Goal: Information Seeking & Learning: Check status

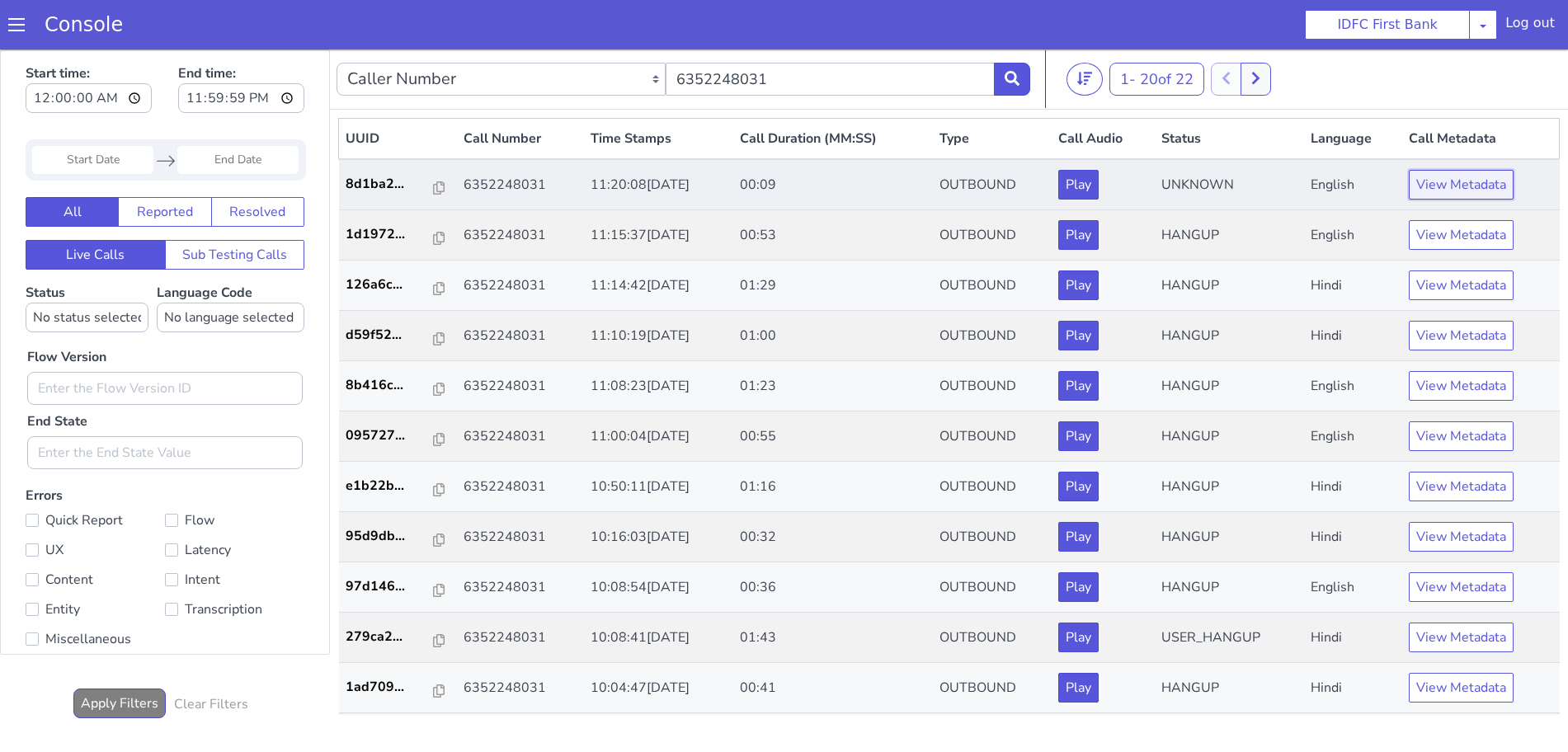
click at [1423, 183] on button "View Metadata" at bounding box center [1461, 184] width 105 height 30
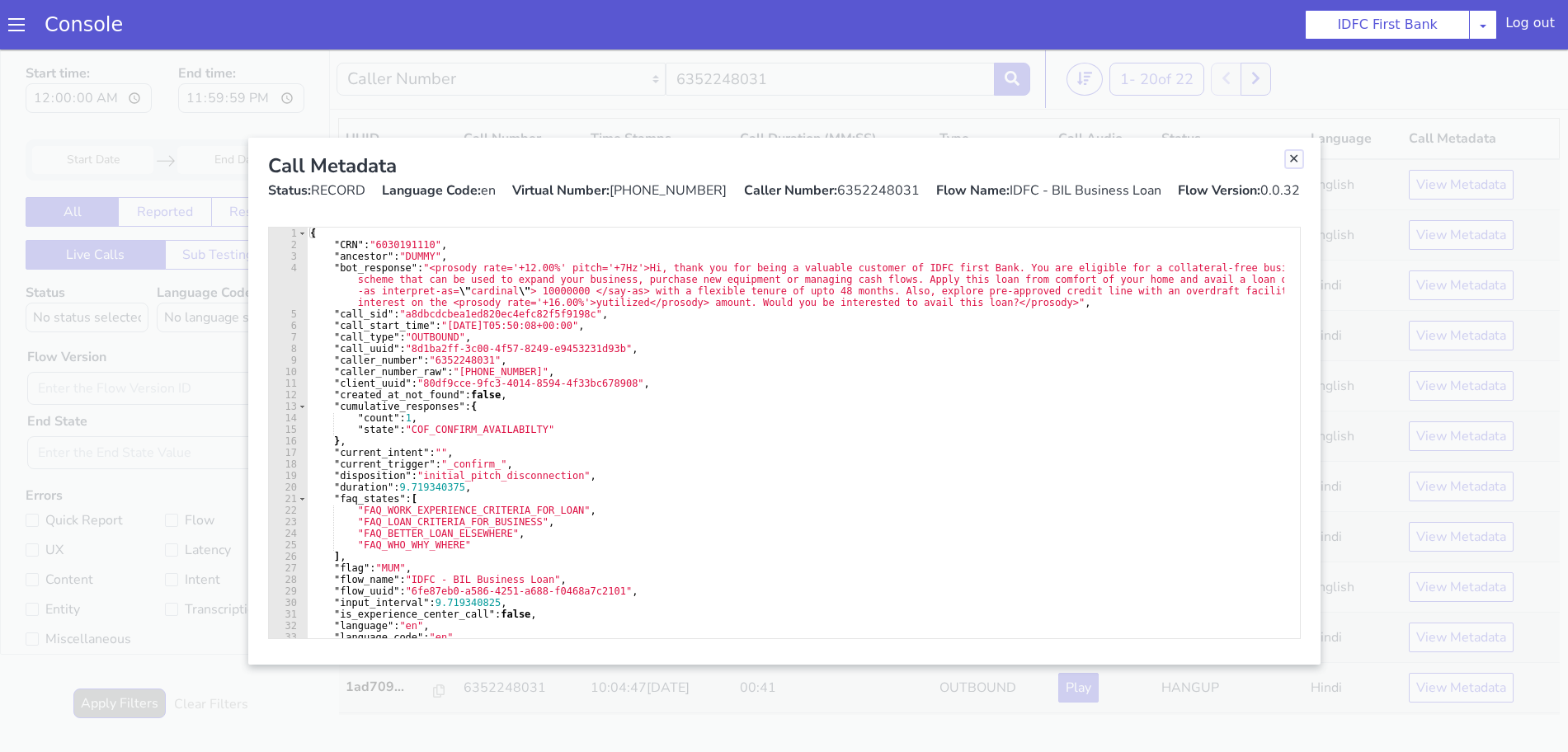
click at [1296, 159] on link "Close" at bounding box center [1294, 159] width 17 height 17
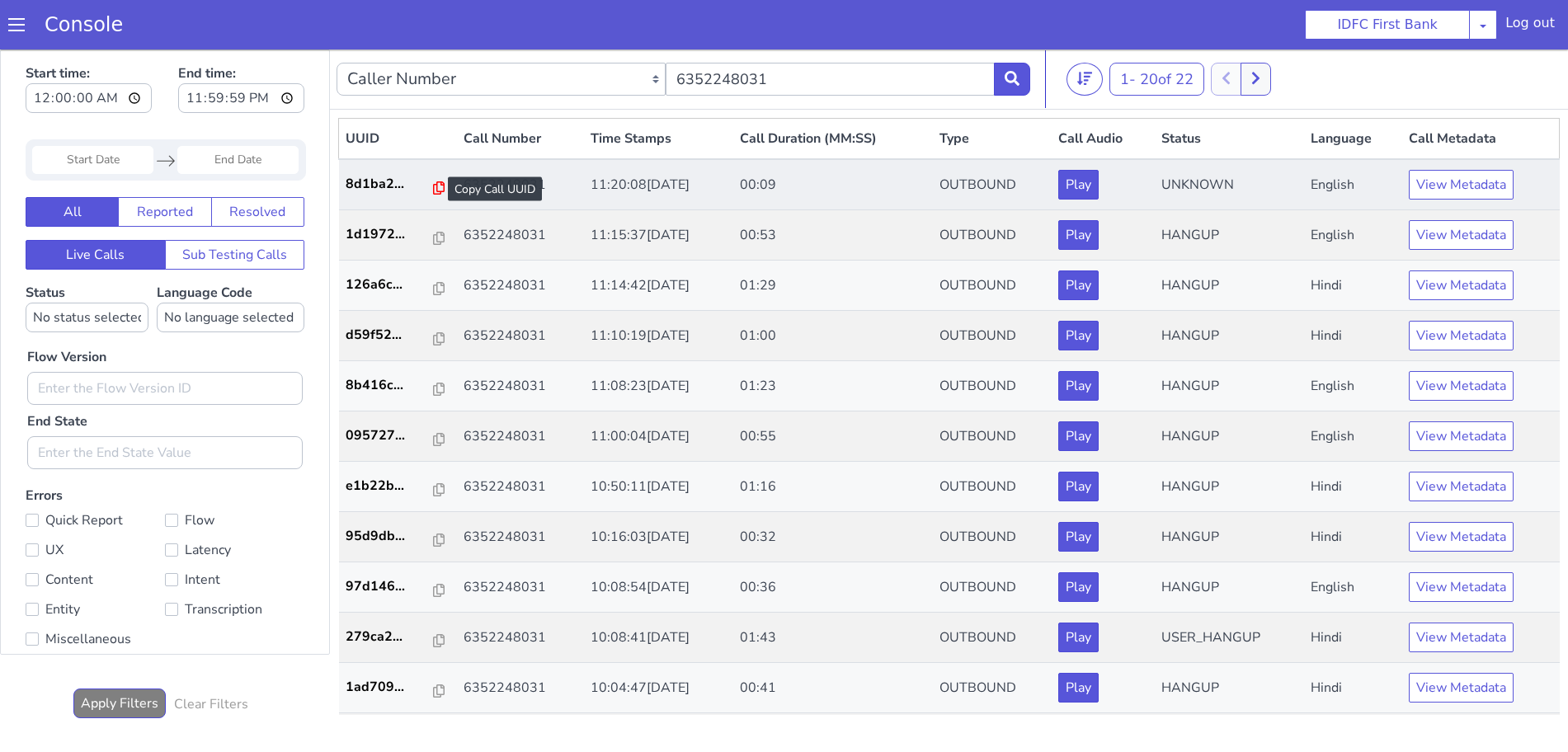
click at [433, 186] on icon at bounding box center [439, 187] width 11 height 13
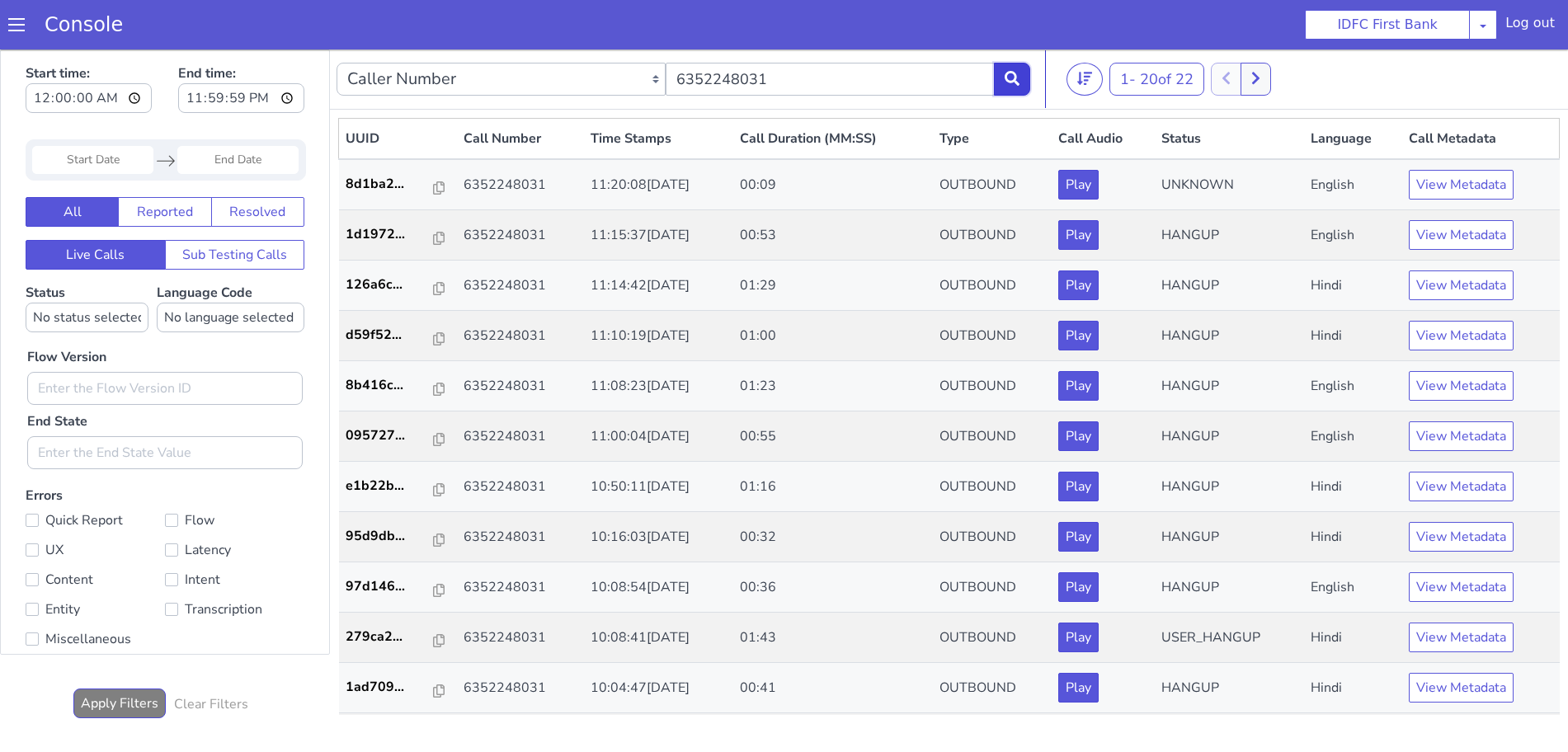
click at [1023, 70] on button at bounding box center [1012, 79] width 36 height 33
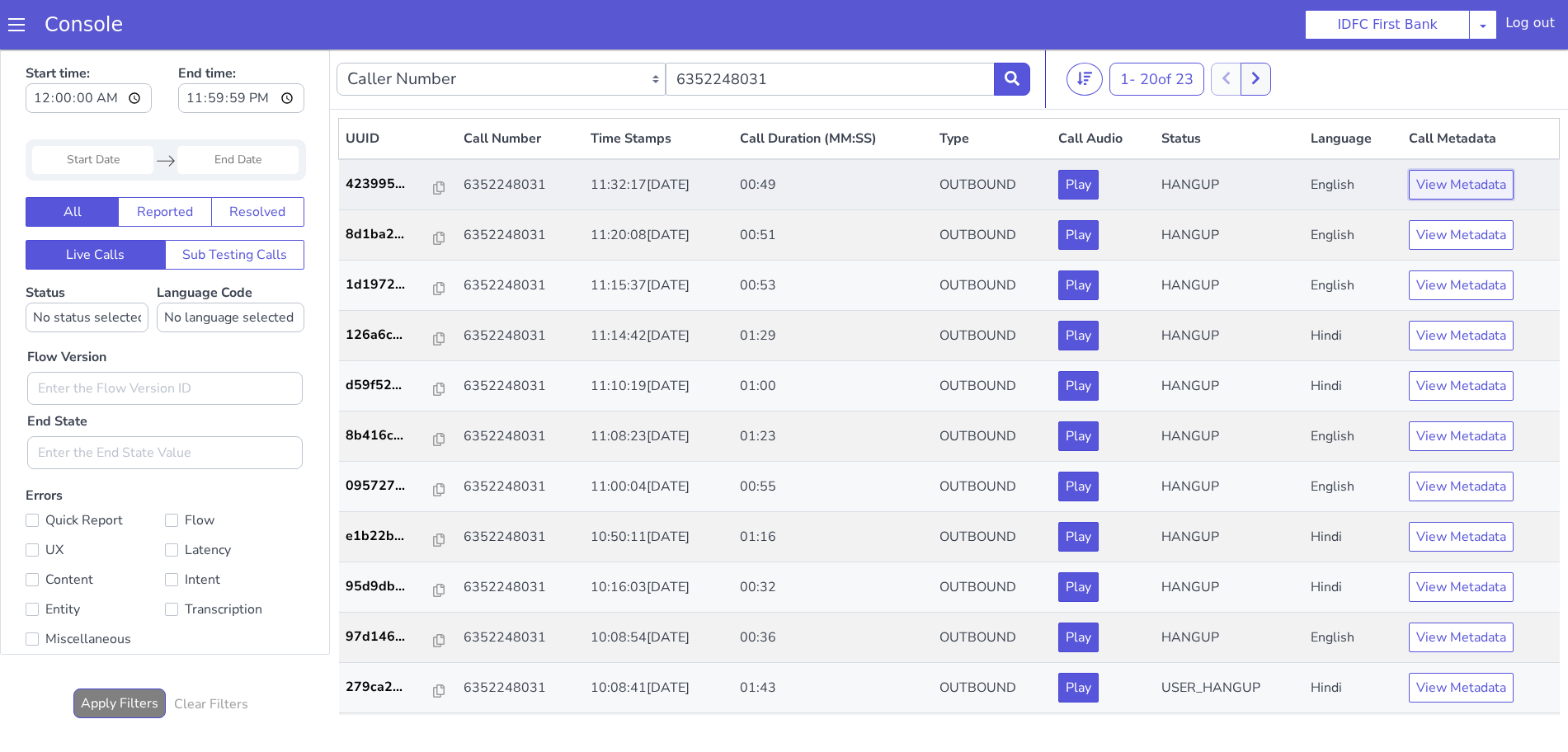
click at [1471, 186] on button "View Metadata" at bounding box center [1461, 184] width 105 height 30
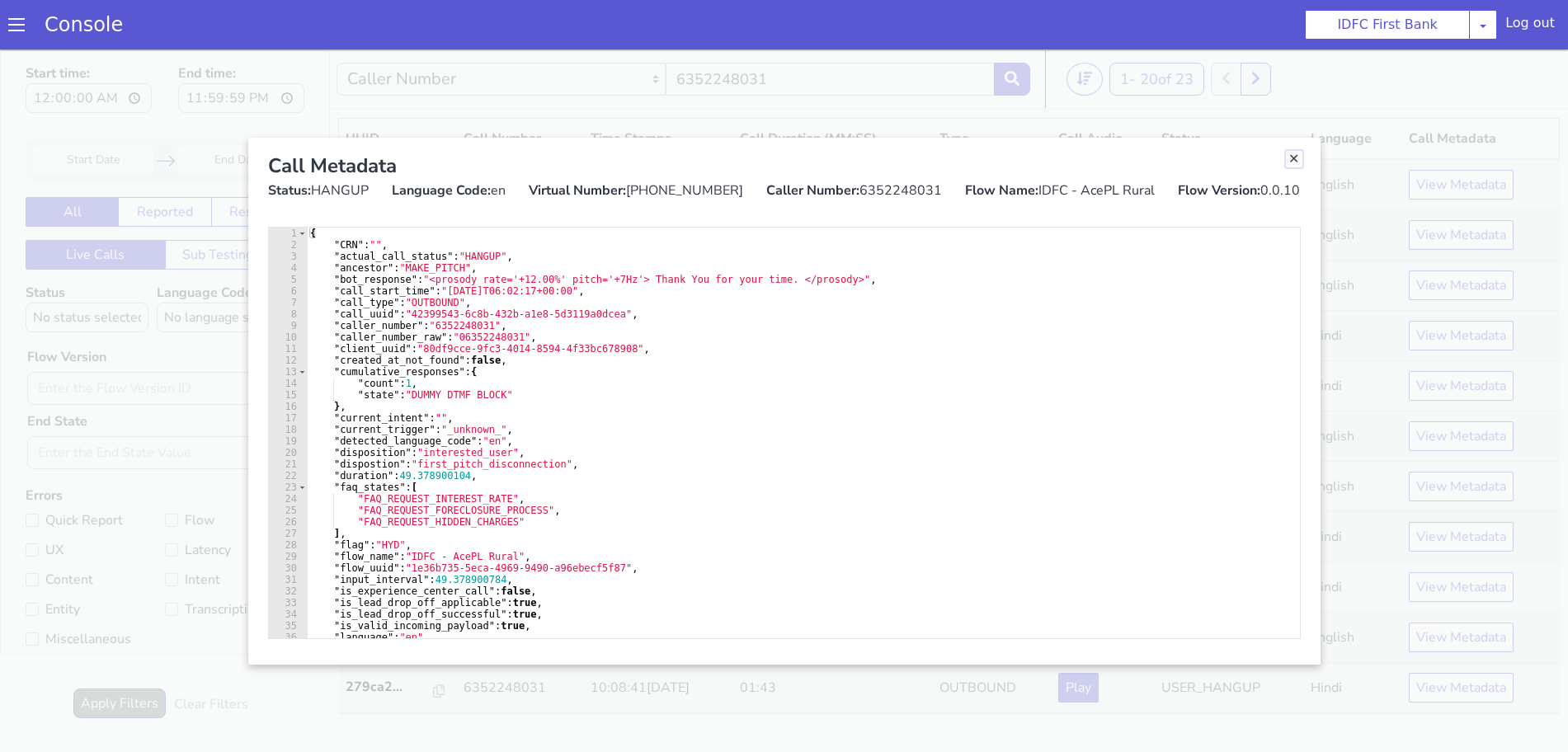
click at [1290, 161] on link "Close" at bounding box center [1294, 159] width 17 height 17
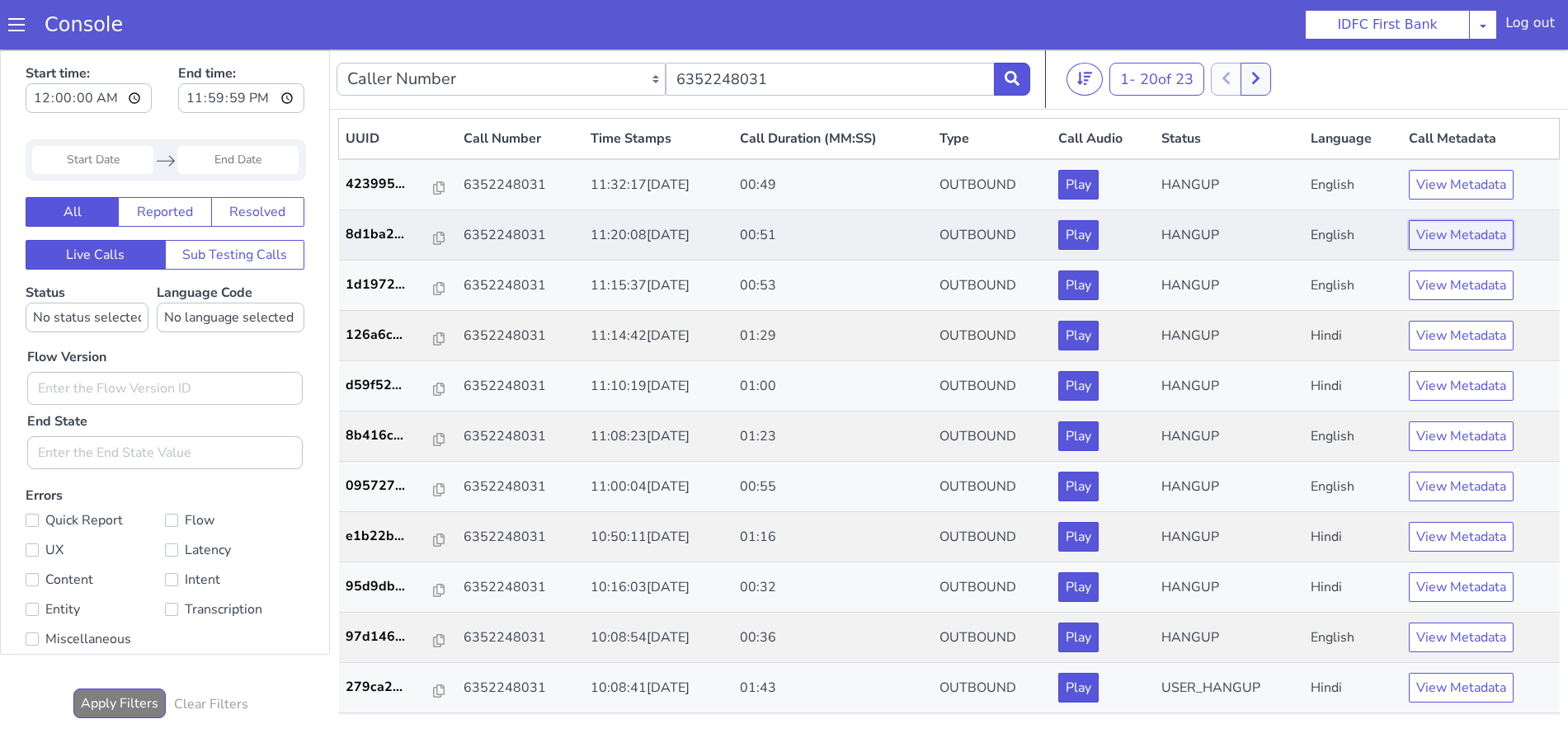
click at [1439, 229] on button "View Metadata" at bounding box center [1461, 235] width 105 height 30
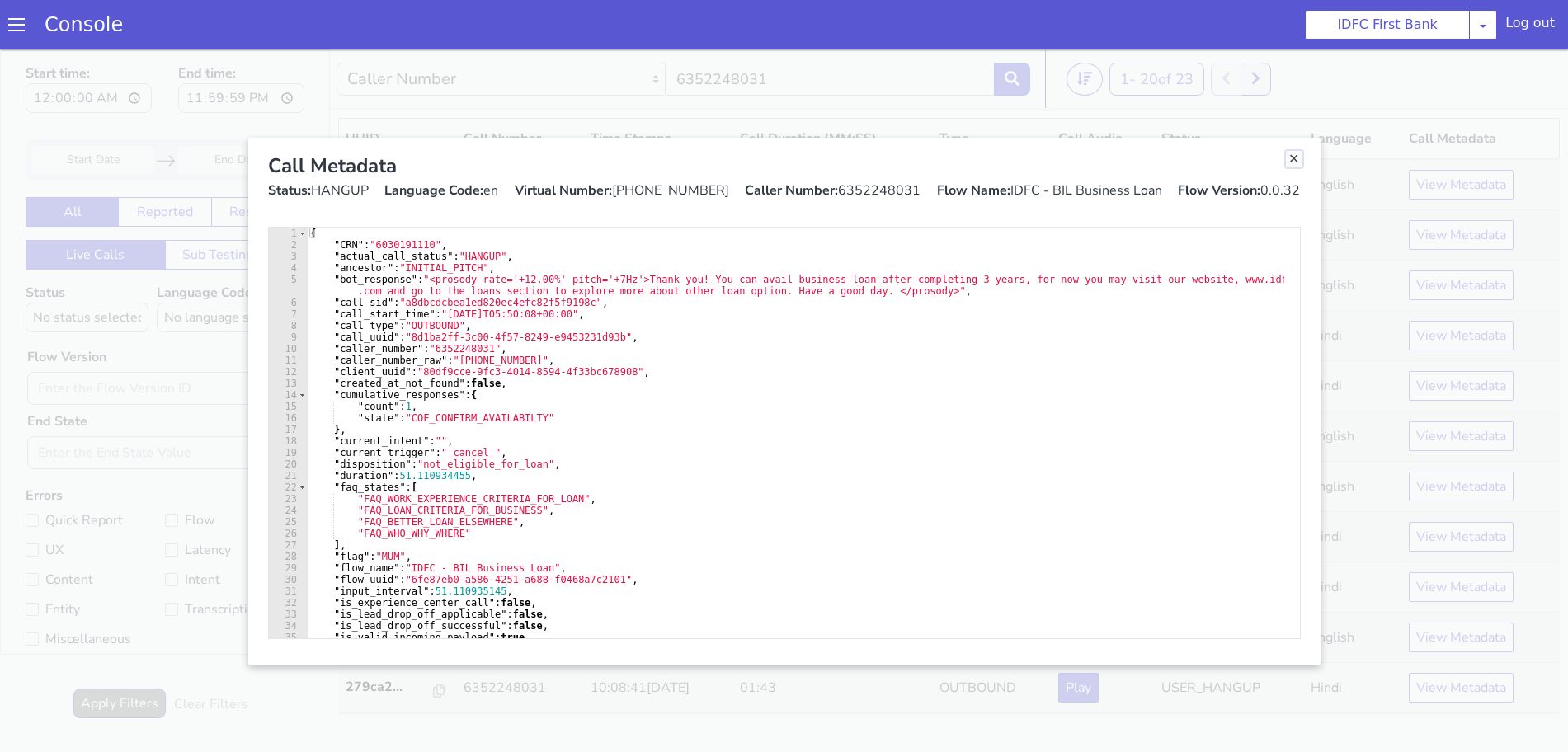
click at [1295, 158] on link "Close" at bounding box center [1294, 159] width 17 height 17
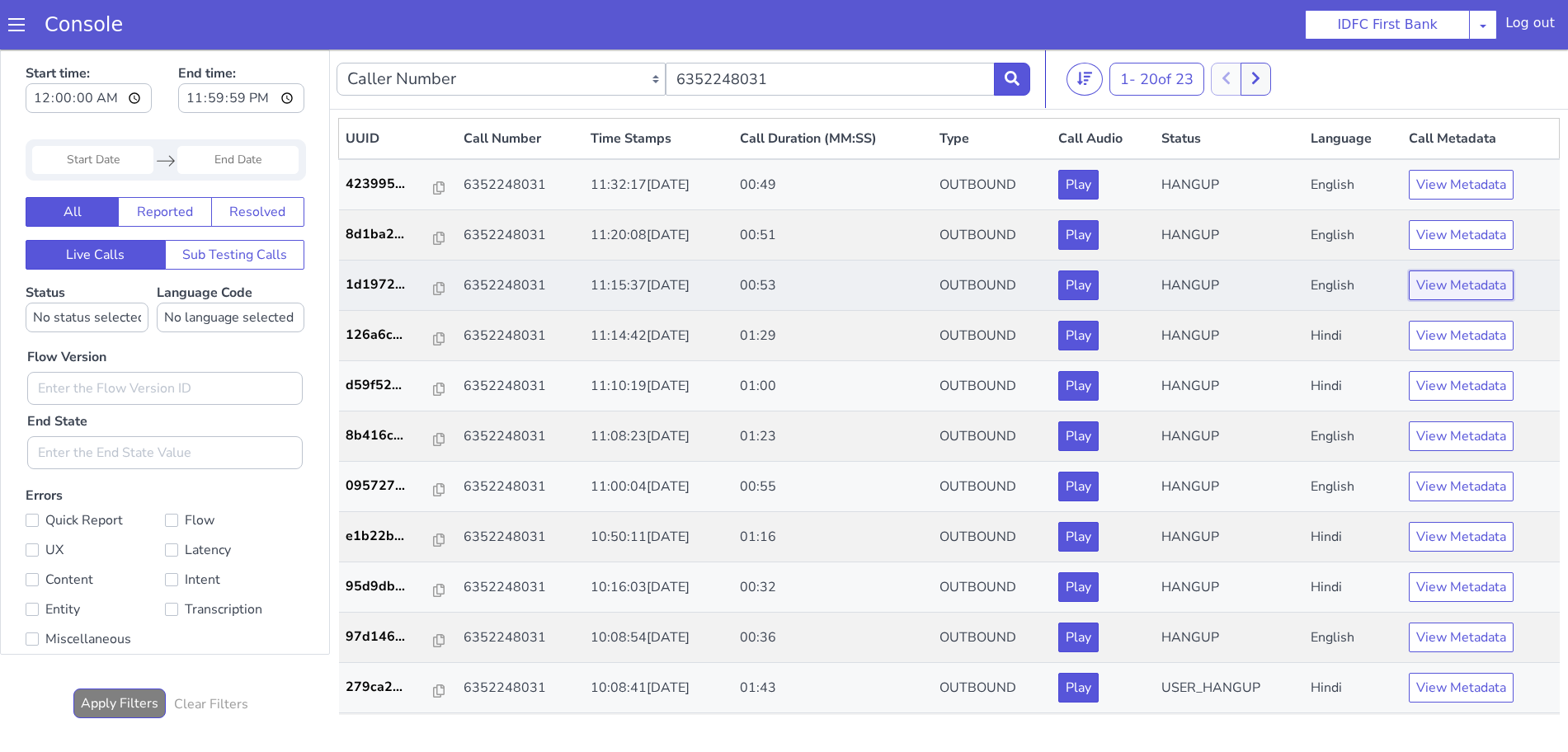
click at [1441, 285] on button "View Metadata" at bounding box center [1461, 286] width 105 height 30
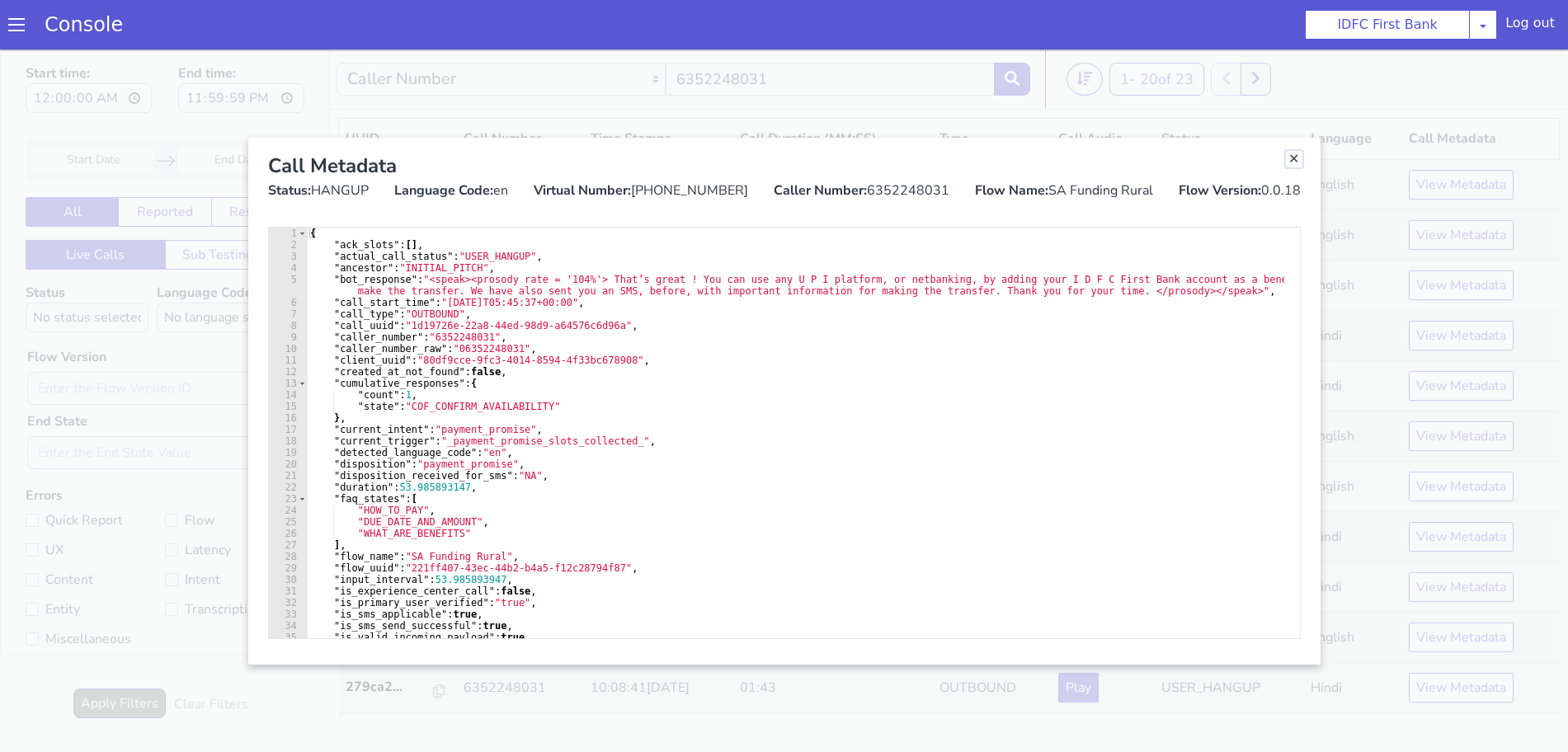
click at [1293, 156] on link "Close" at bounding box center [1294, 159] width 17 height 17
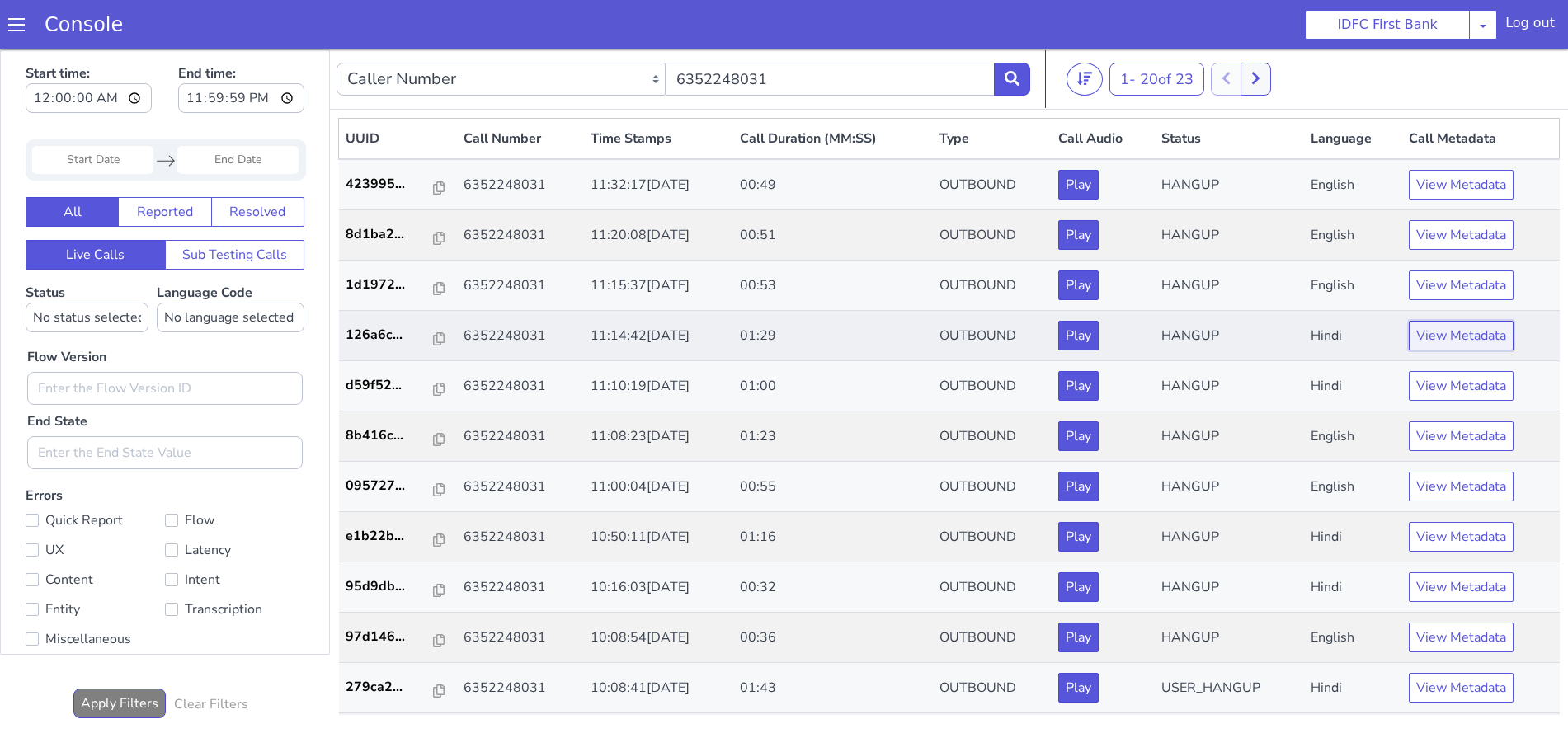
click at [1437, 329] on button "View Metadata" at bounding box center [1461, 336] width 105 height 30
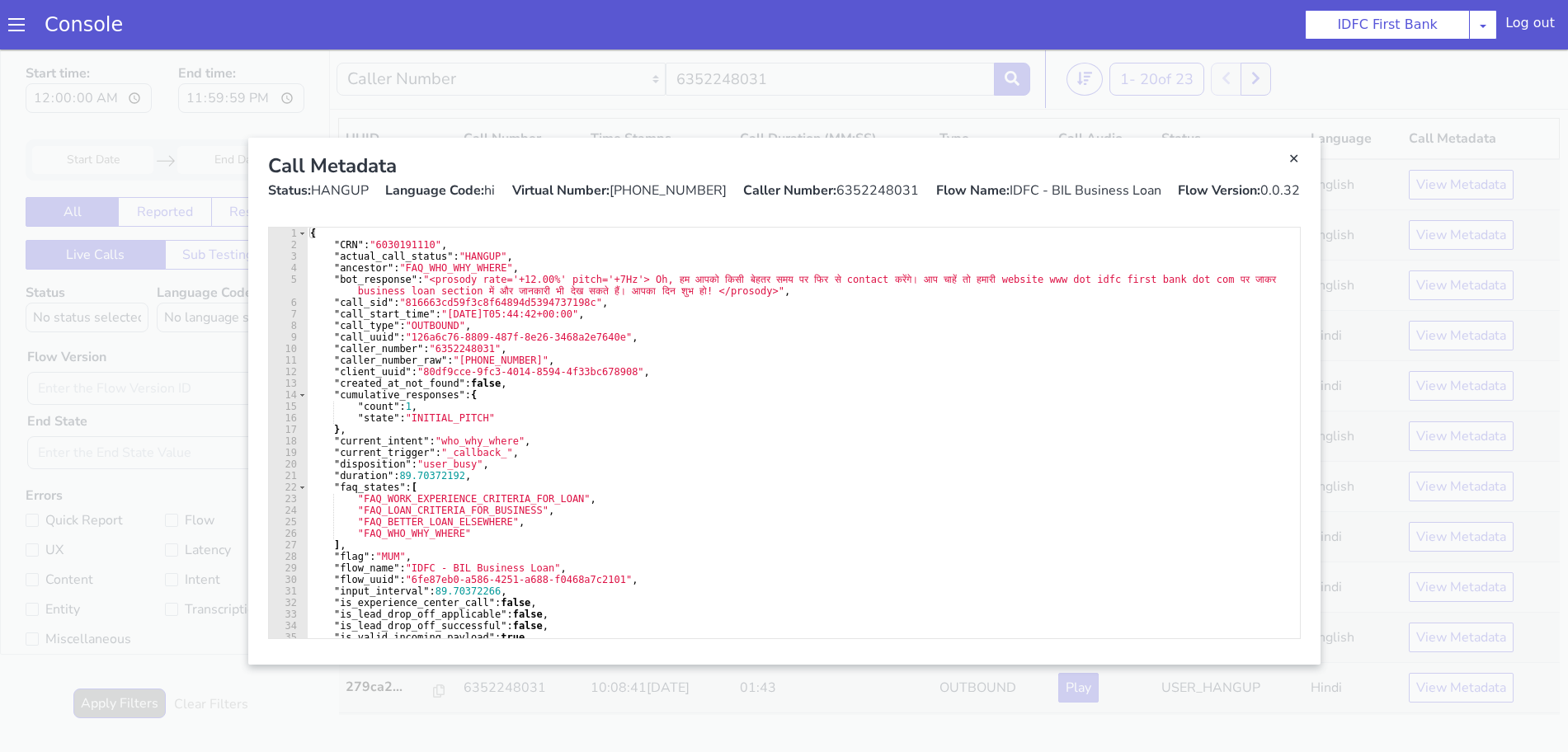
click at [1302, 170] on div "Call Metadata Status: HANGUP Language Code: hi Virtual Number: +911409260627 Ca…" at bounding box center [784, 176] width 1059 height 76
click at [1293, 164] on link "Close" at bounding box center [1294, 159] width 17 height 17
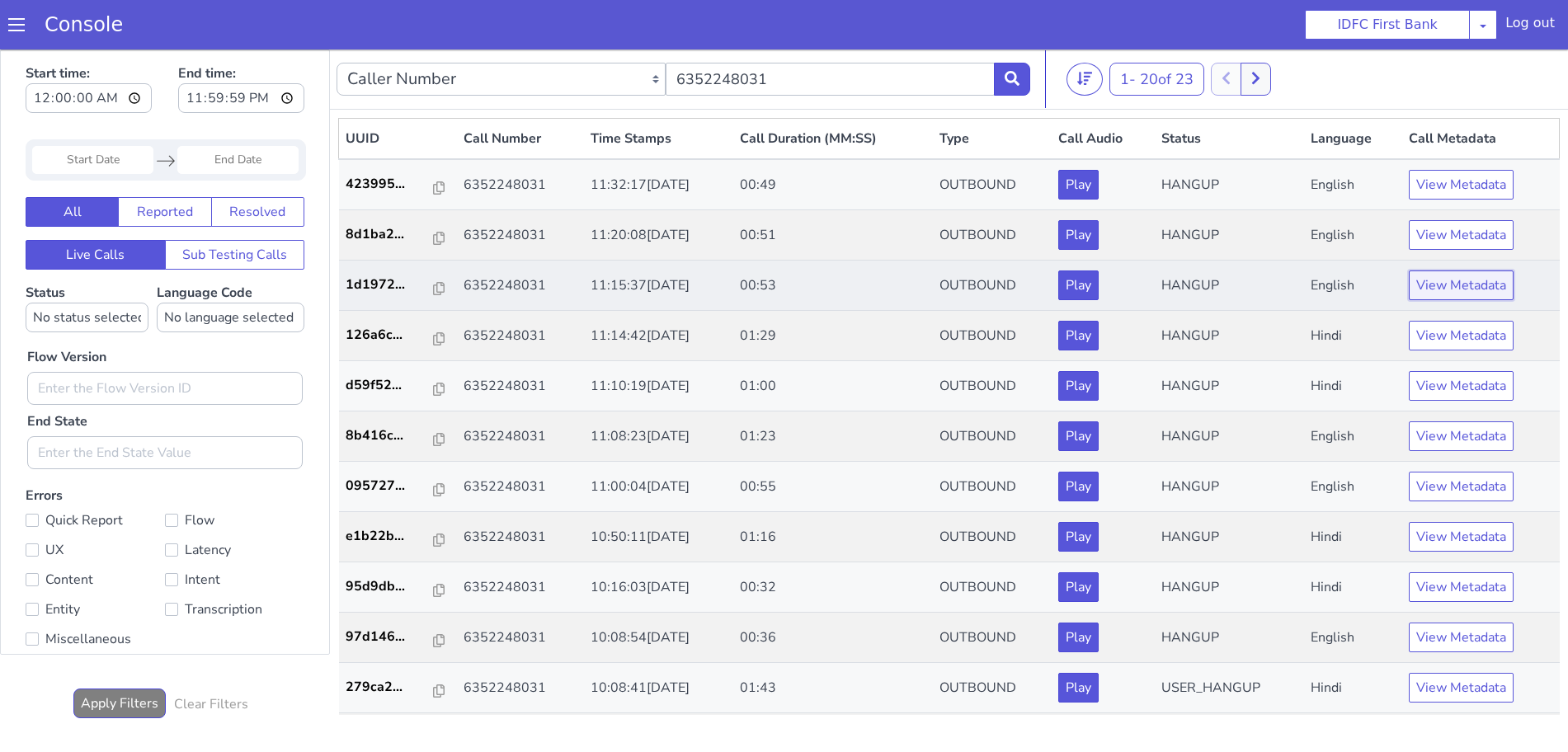
click at [1439, 282] on button "View Metadata" at bounding box center [1461, 286] width 105 height 30
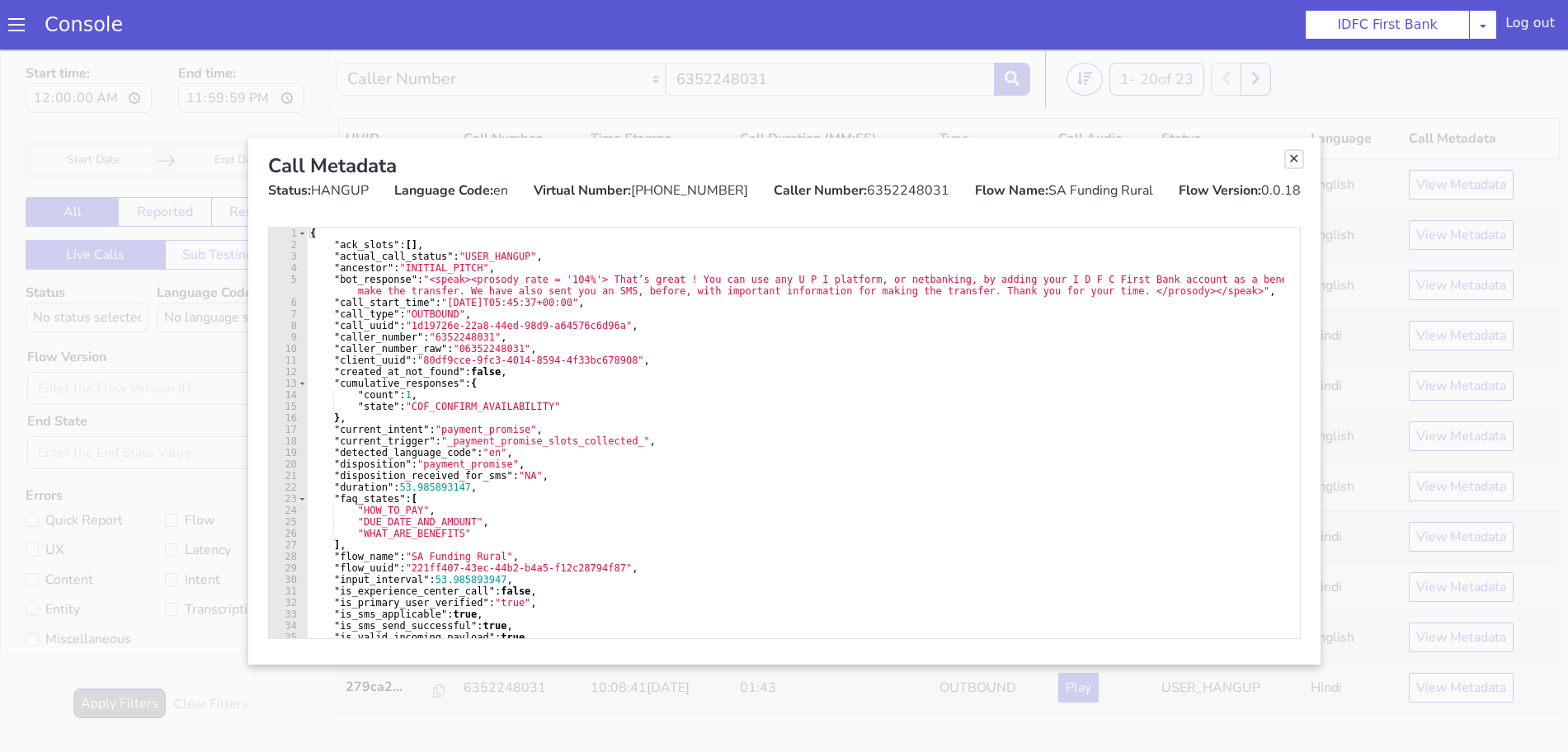
click at [1292, 156] on link "Close" at bounding box center [1294, 159] width 17 height 17
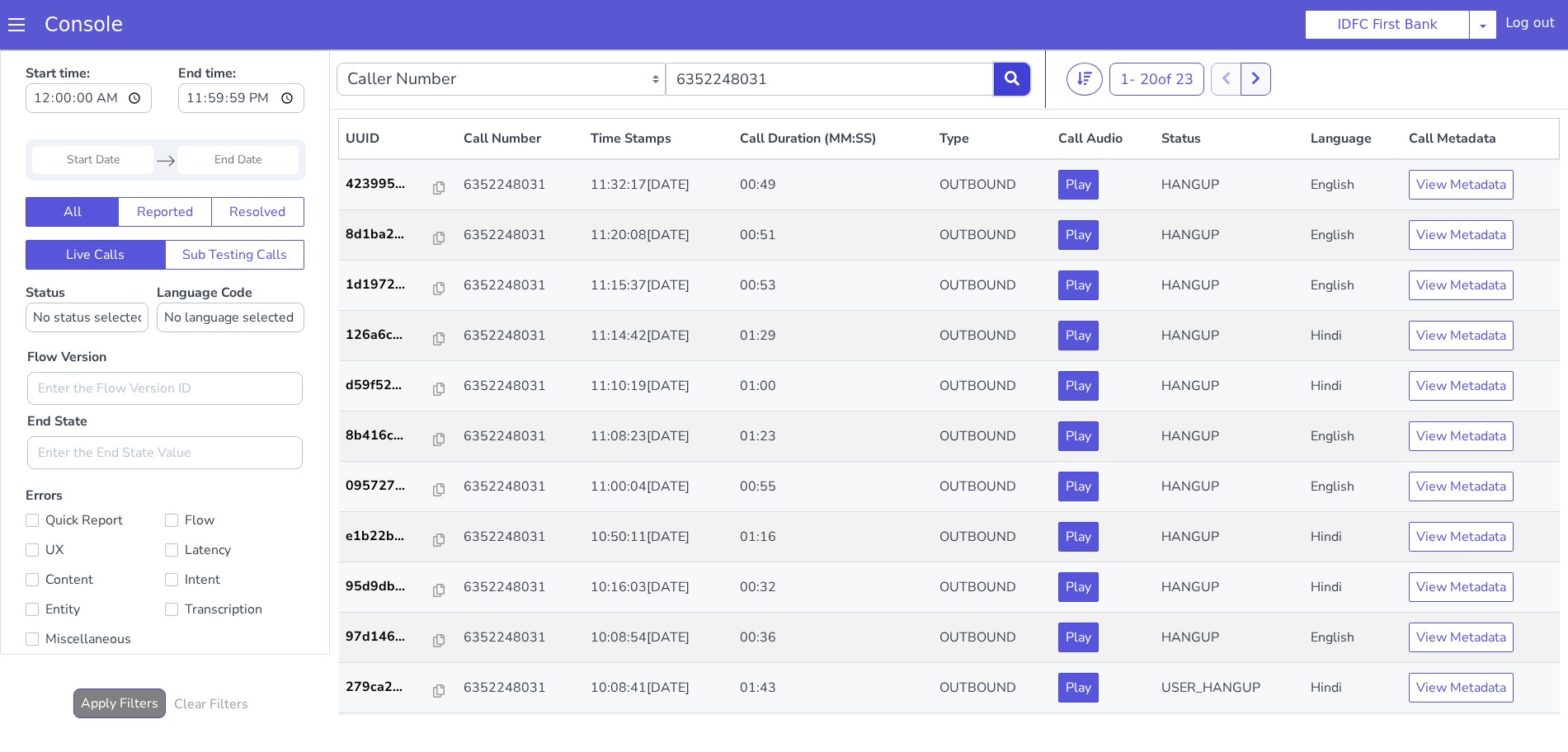
click at [1011, 81] on icon at bounding box center [1012, 78] width 15 height 15
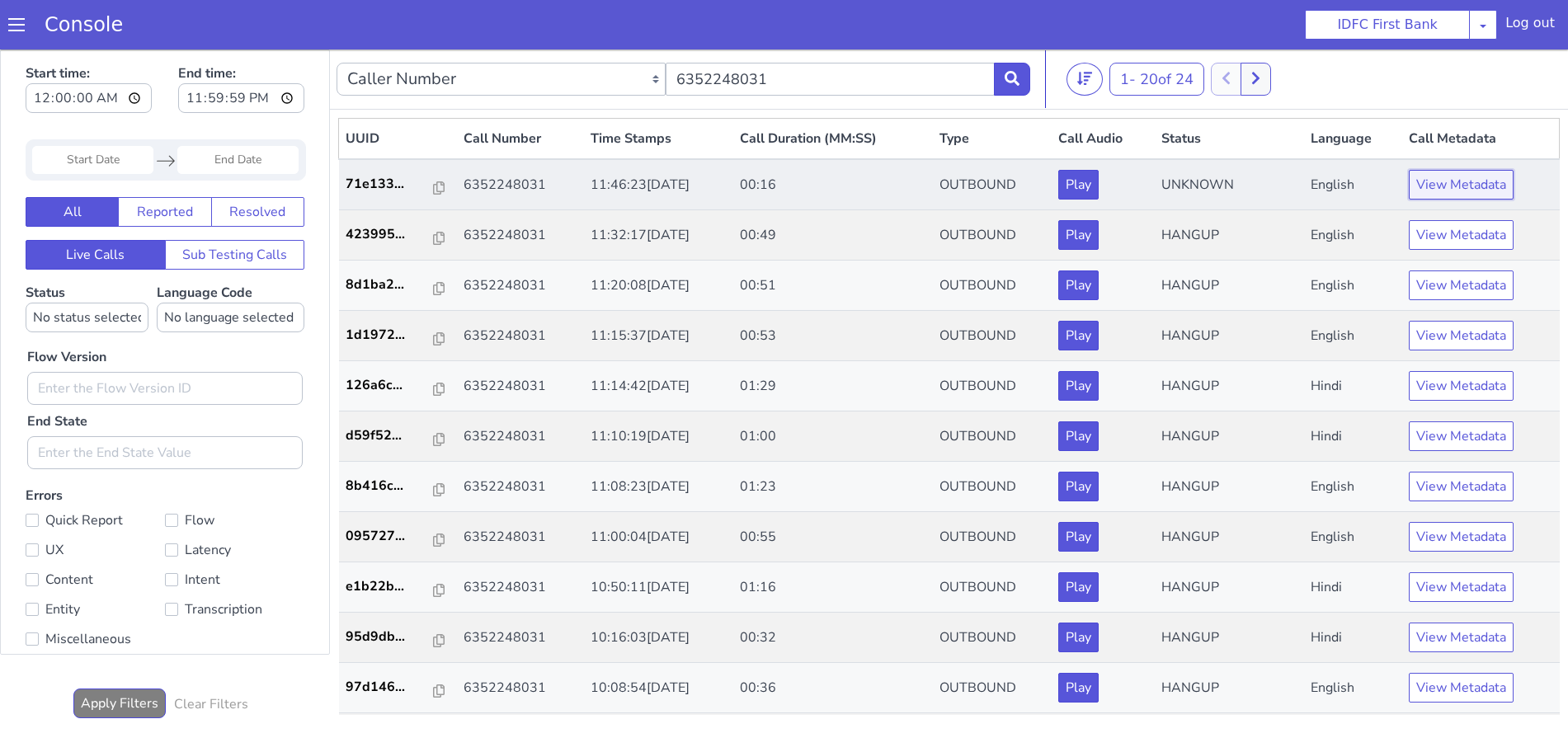
click at [1467, 177] on button "View Metadata" at bounding box center [1461, 184] width 105 height 30
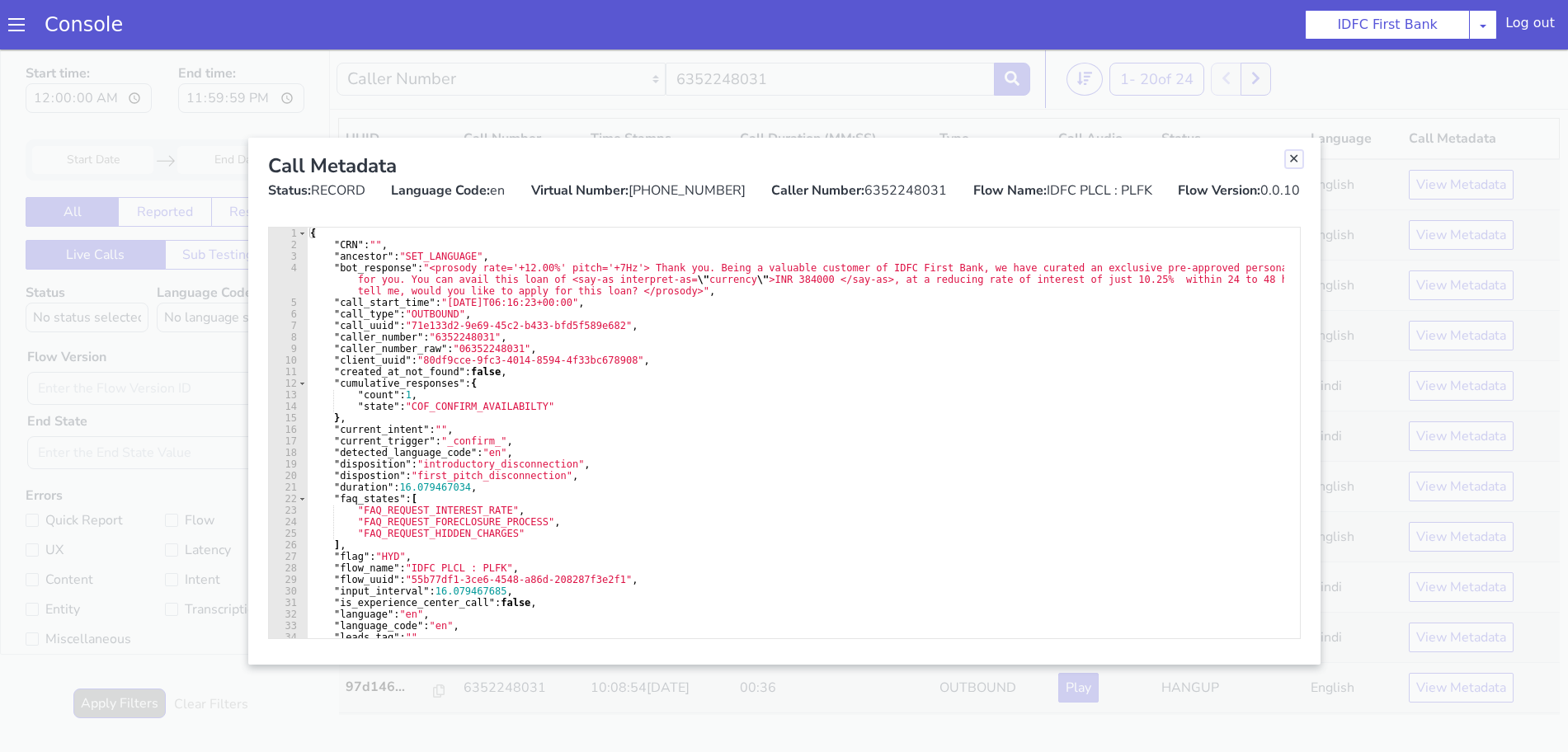
click at [1287, 161] on link "Close" at bounding box center [1294, 159] width 17 height 17
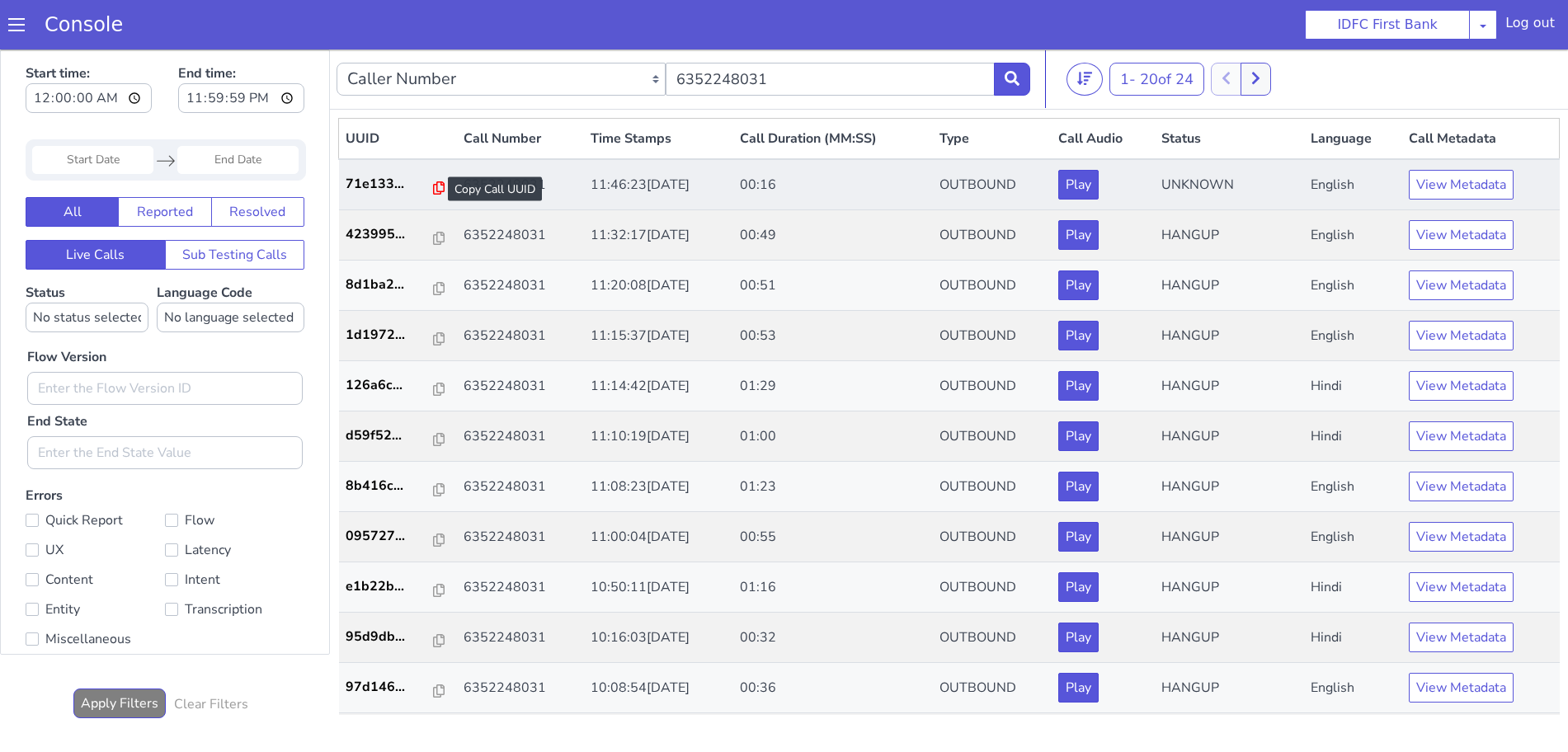
click at [433, 184] on icon at bounding box center [439, 187] width 11 height 13
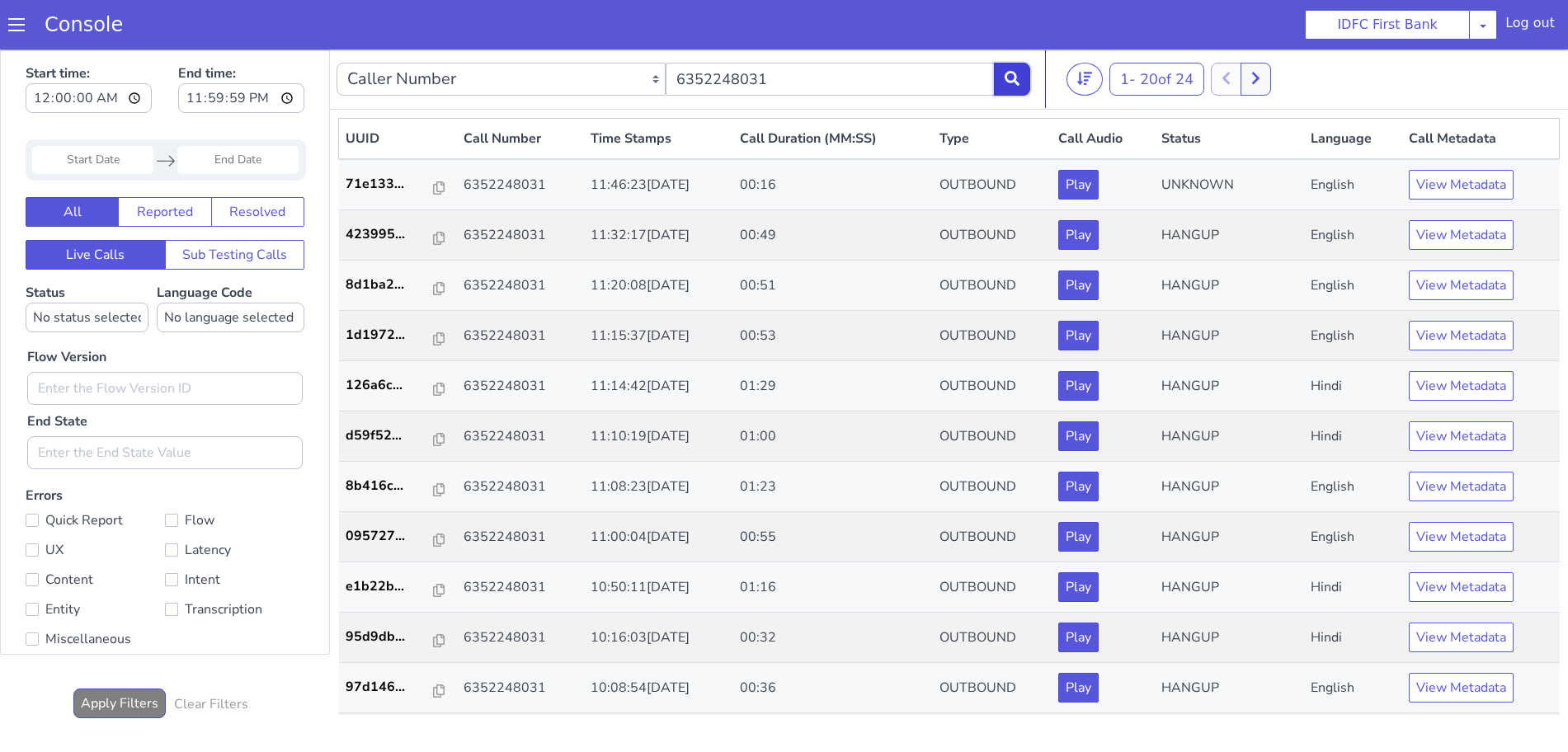
click at [1019, 76] on icon at bounding box center [1012, 78] width 15 height 15
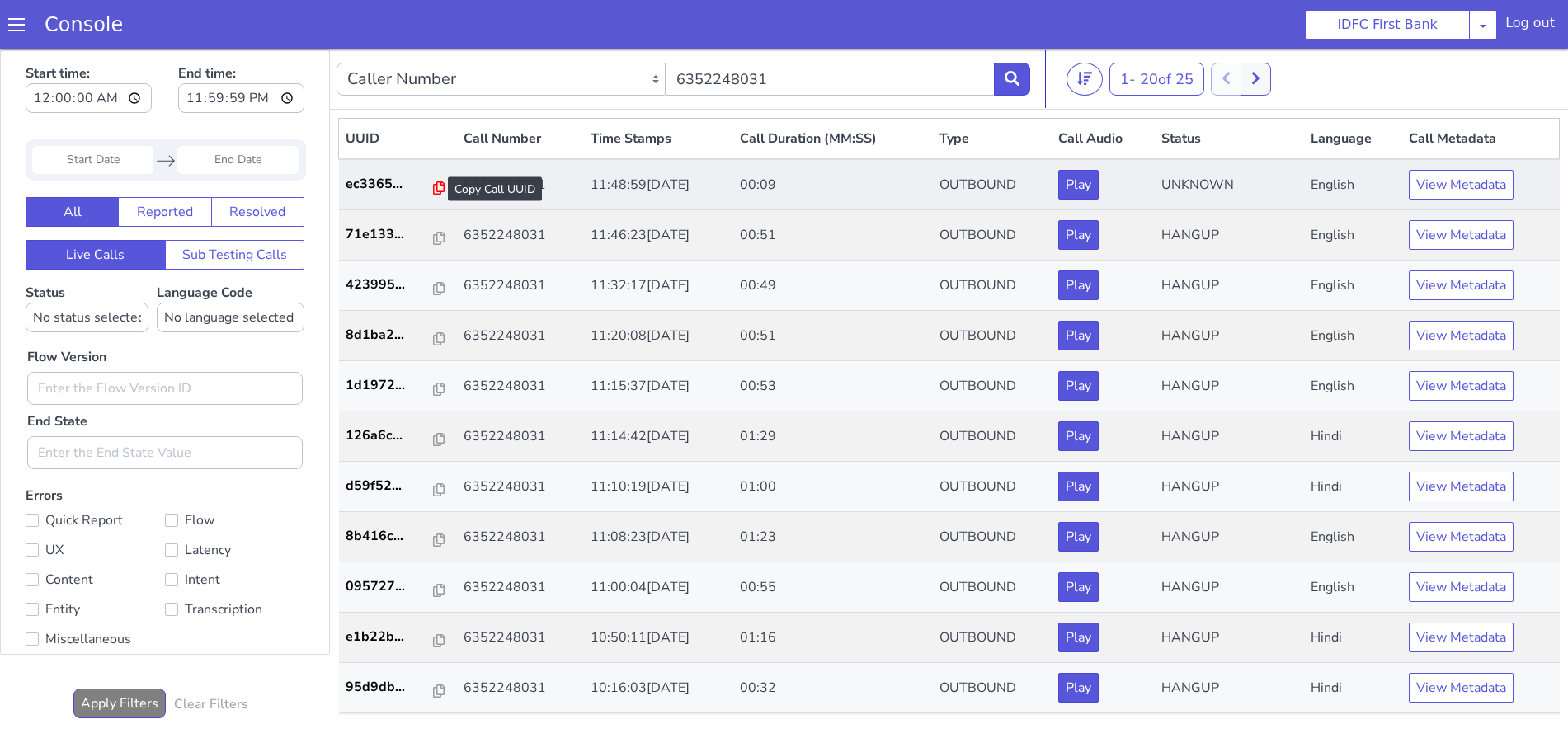
click at [433, 185] on icon at bounding box center [439, 187] width 11 height 13
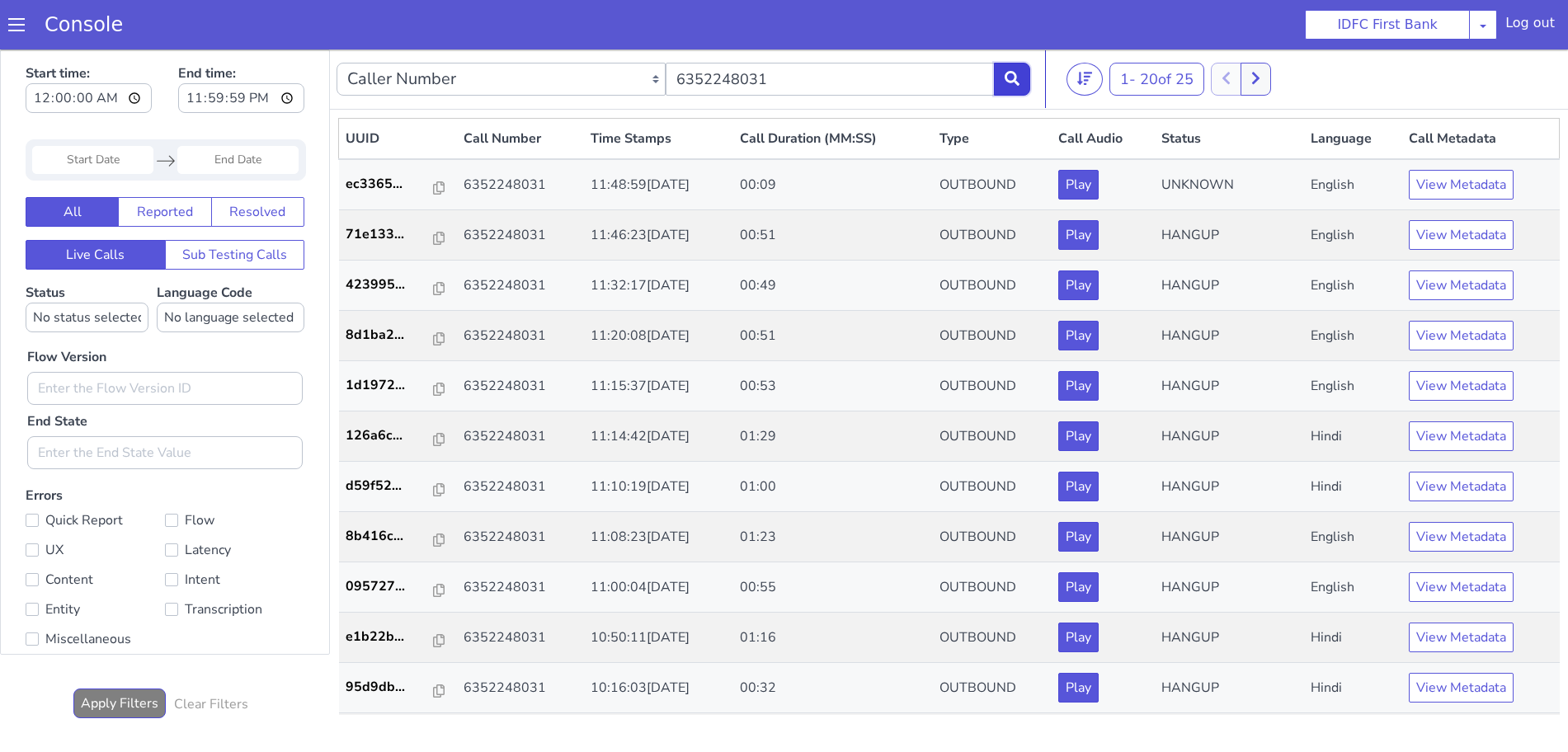
click at [1021, 75] on button at bounding box center [1012, 79] width 36 height 33
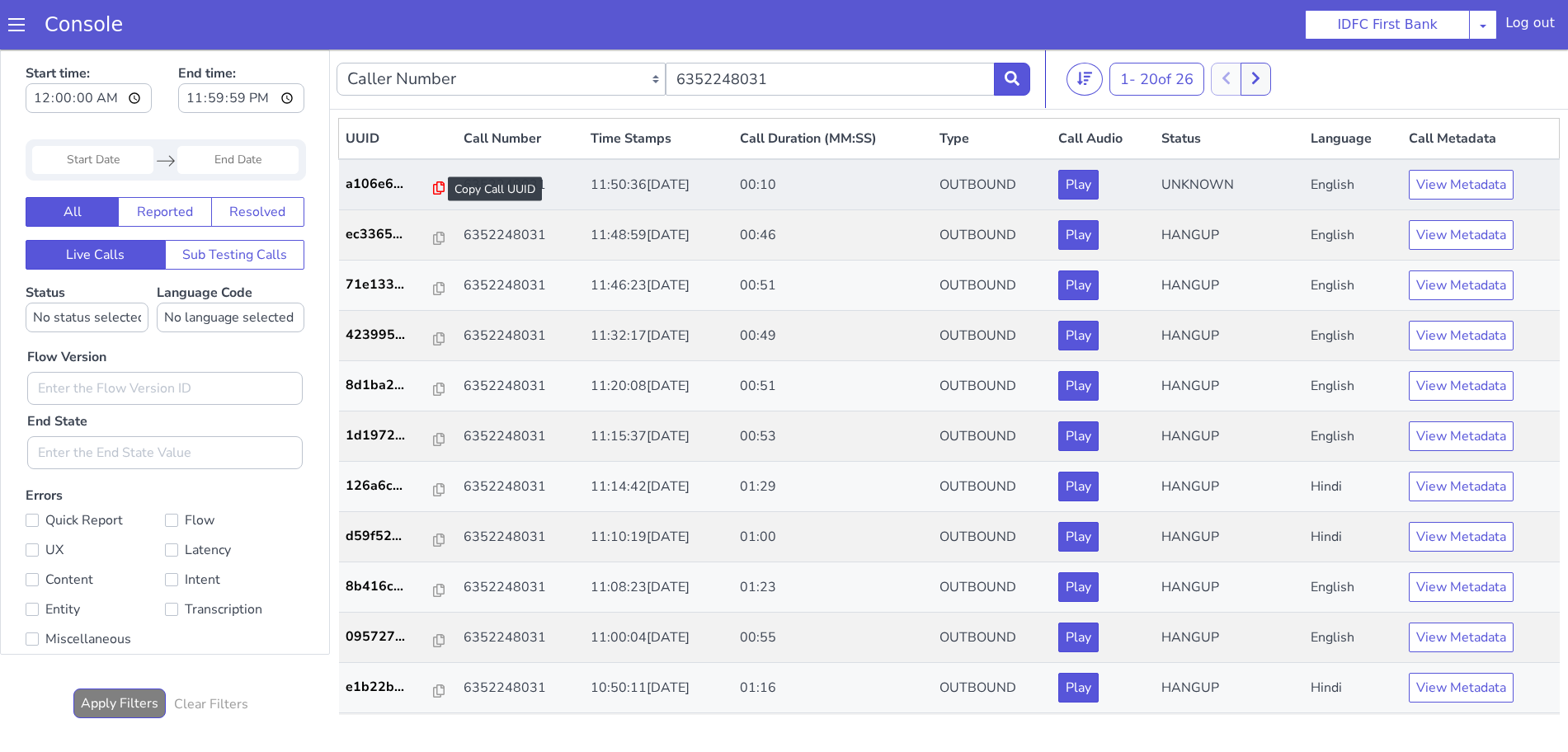
click at [433, 184] on icon at bounding box center [439, 187] width 11 height 13
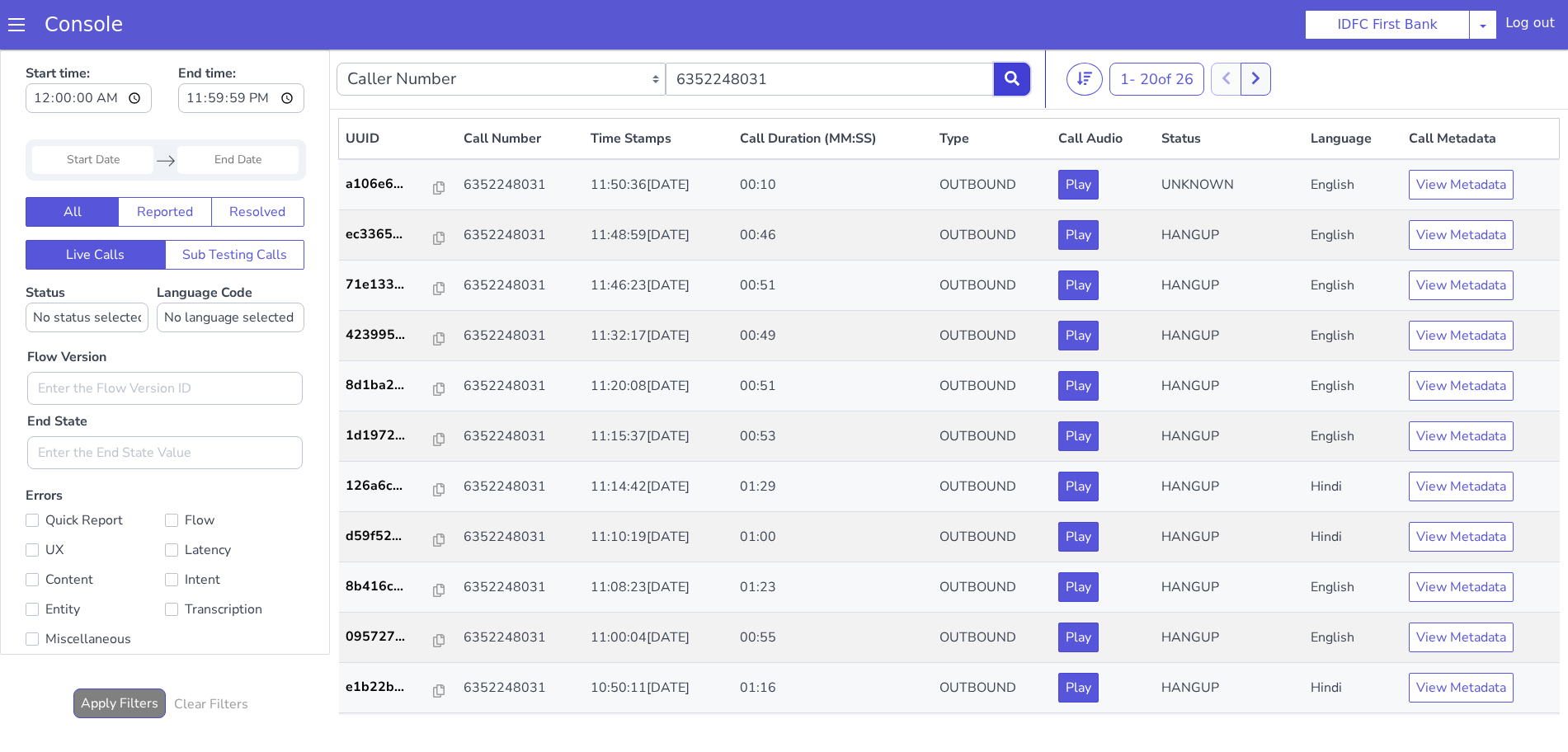
click at [1009, 68] on button at bounding box center [1012, 79] width 36 height 33
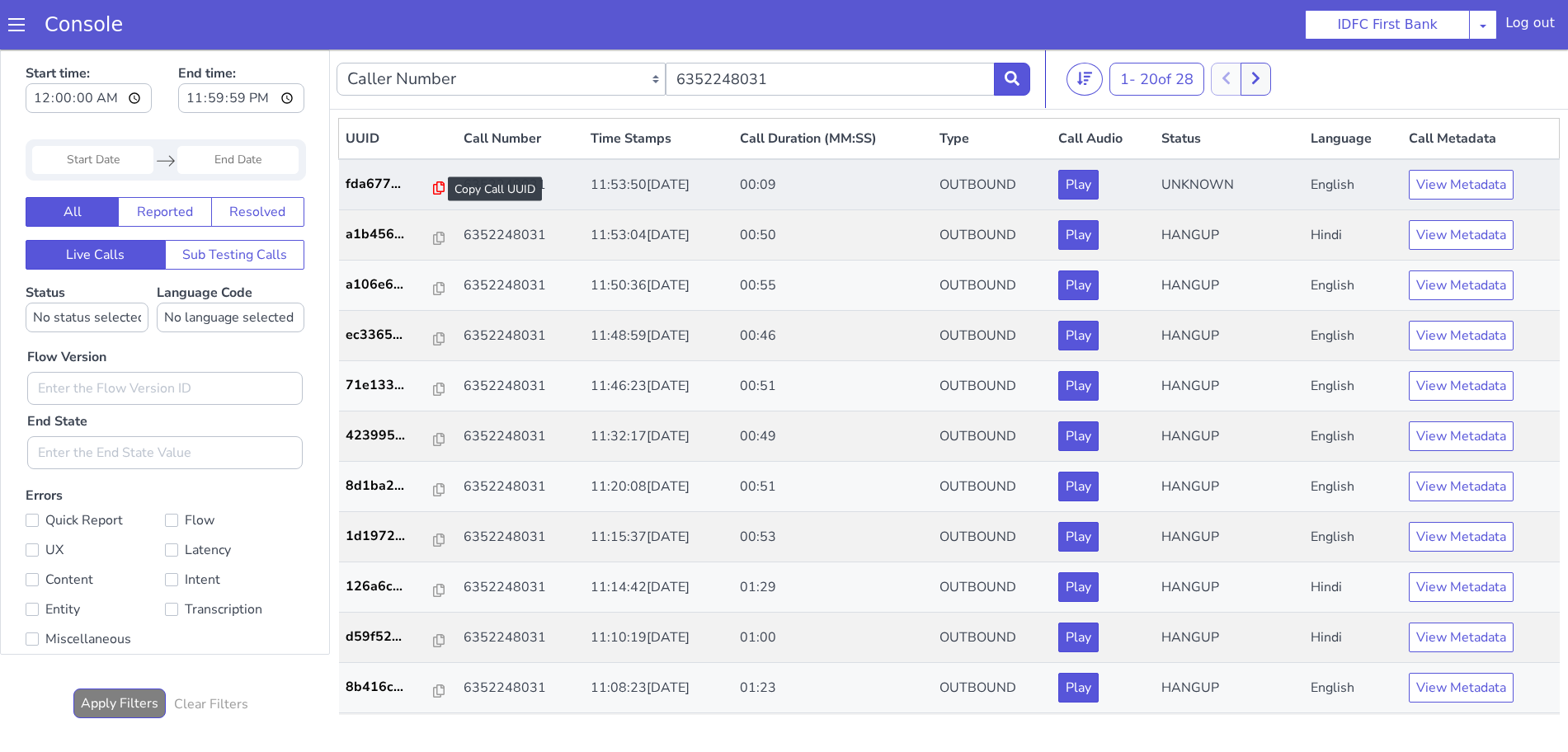
click at [433, 184] on icon at bounding box center [439, 187] width 11 height 13
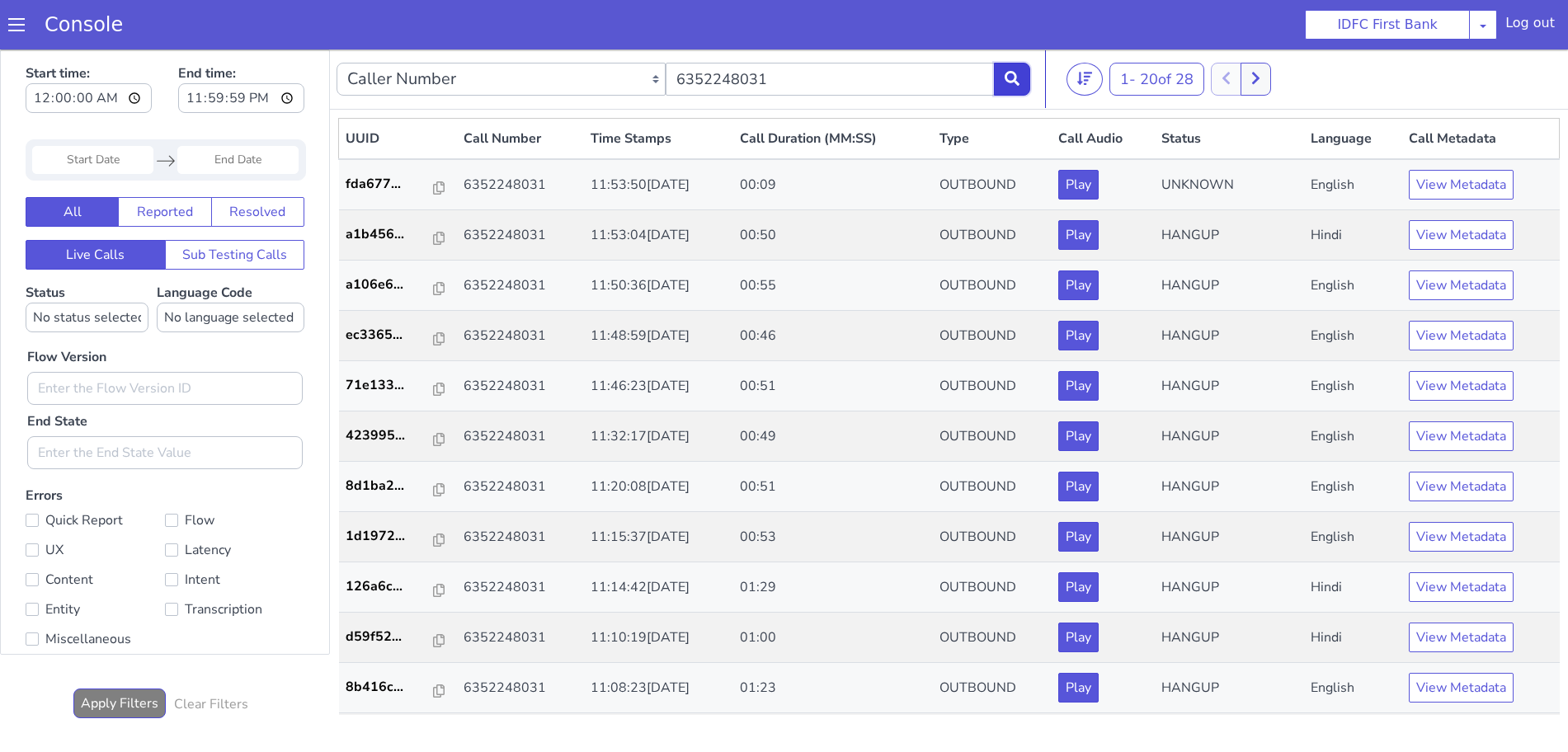
click at [1020, 71] on icon at bounding box center [1012, 78] width 15 height 15
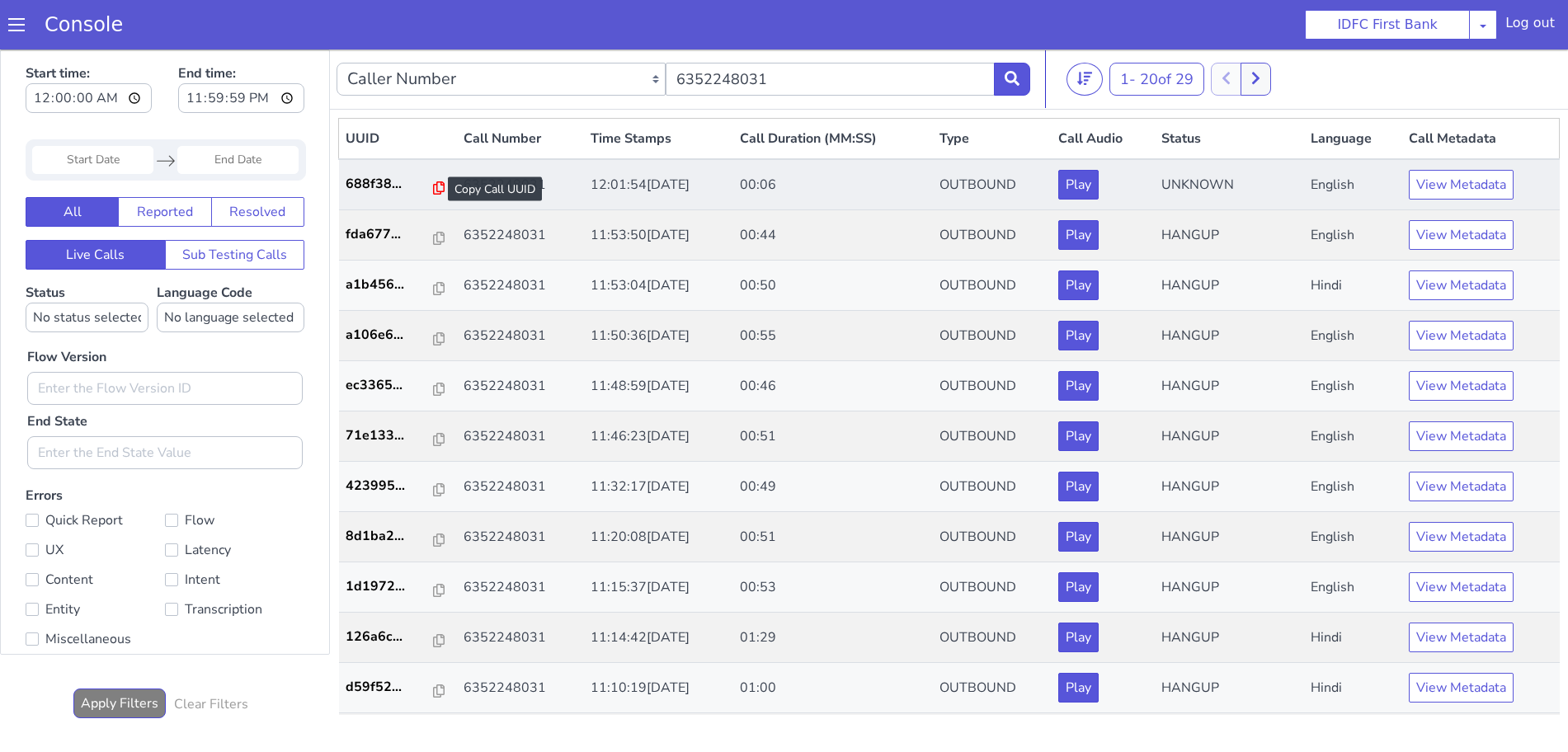
click at [433, 189] on icon at bounding box center [439, 187] width 11 height 13
